Goal: Task Accomplishment & Management: Use online tool/utility

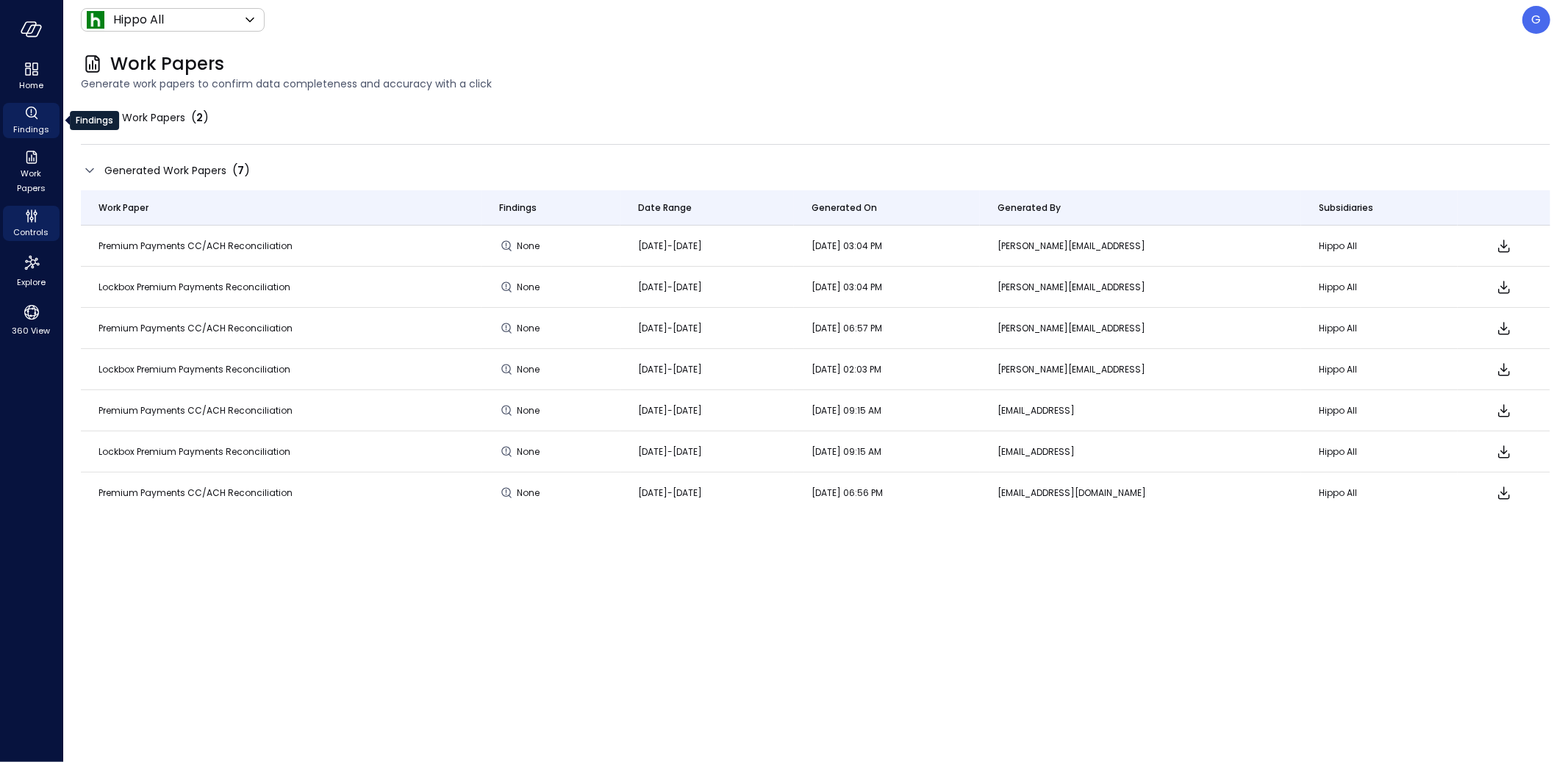
click at [46, 130] on span "Findings" at bounding box center [31, 130] width 36 height 15
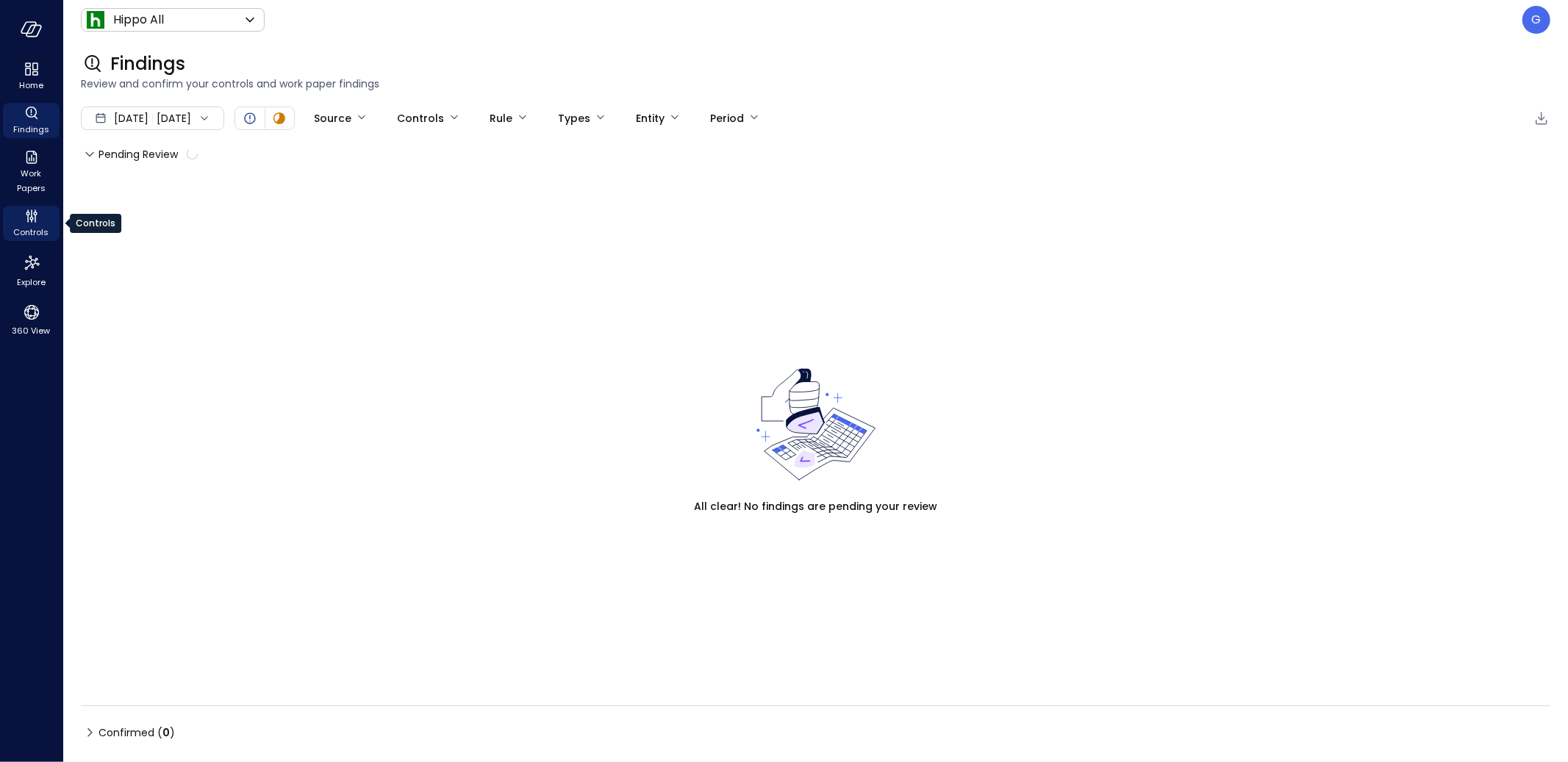
click at [26, 213] on icon "Controls" at bounding box center [27, 214] width 4 height 4
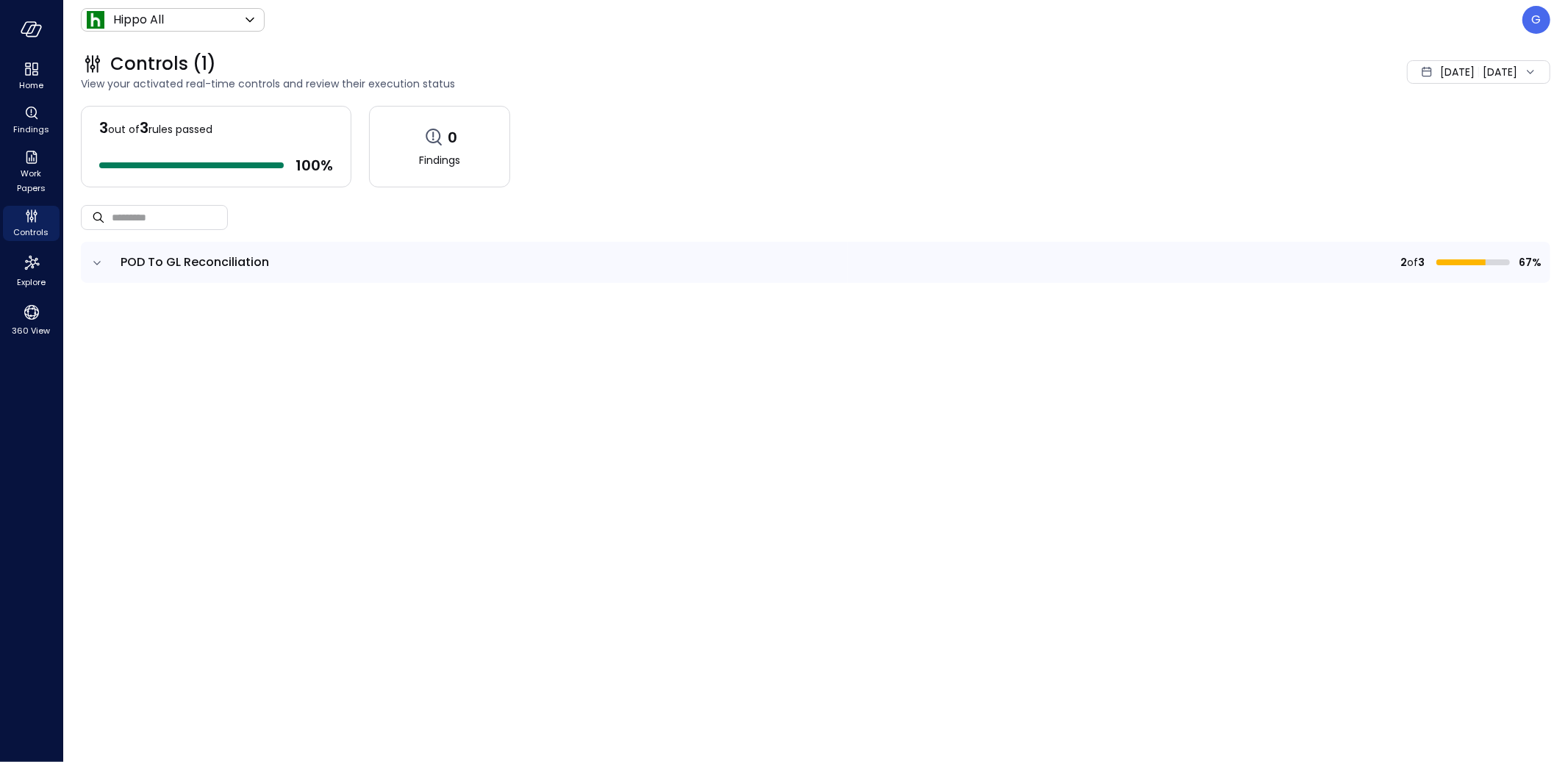
click at [98, 265] on icon "expand row" at bounding box center [98, 264] width 15 height 15
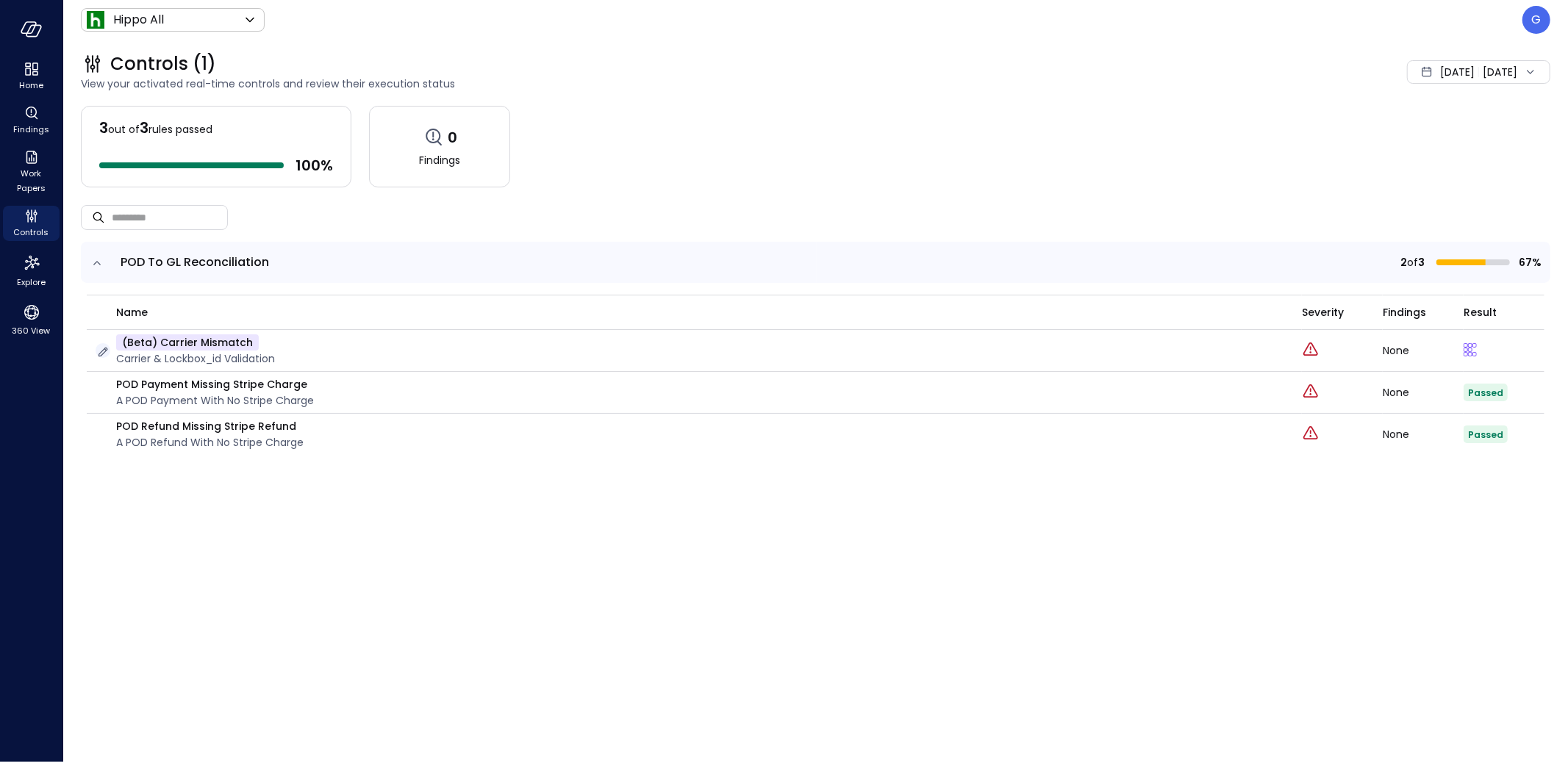
click at [103, 356] on icon "button" at bounding box center [103, 352] width 15 height 15
